Goal: Navigation & Orientation: Find specific page/section

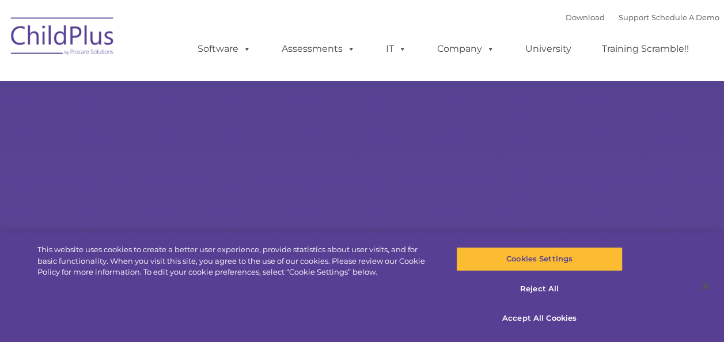
type input ""
select select "MEDIUM"
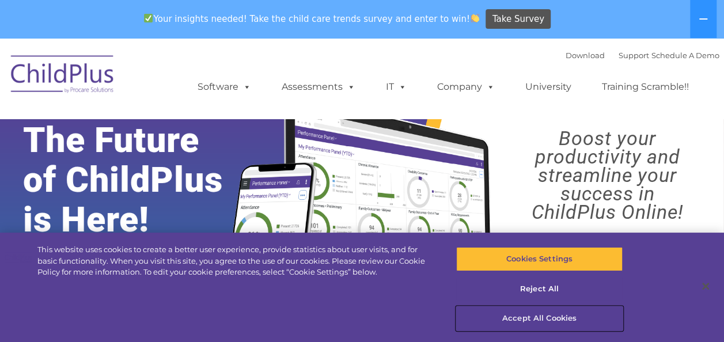
click at [555, 314] on button "Accept All Cookies" at bounding box center [539, 318] width 166 height 24
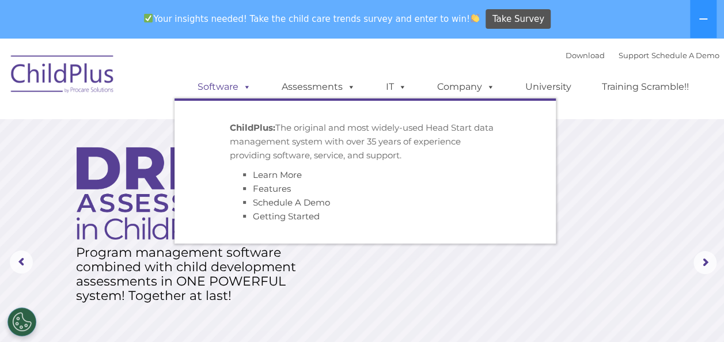
click at [236, 88] on link "Software" at bounding box center [224, 86] width 77 height 23
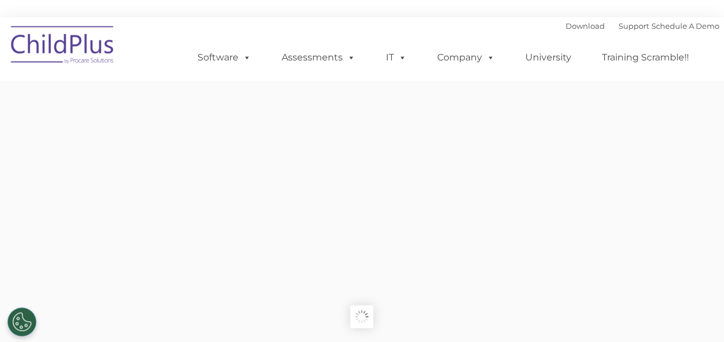
type input ""
